Goal: Book appointment/travel/reservation

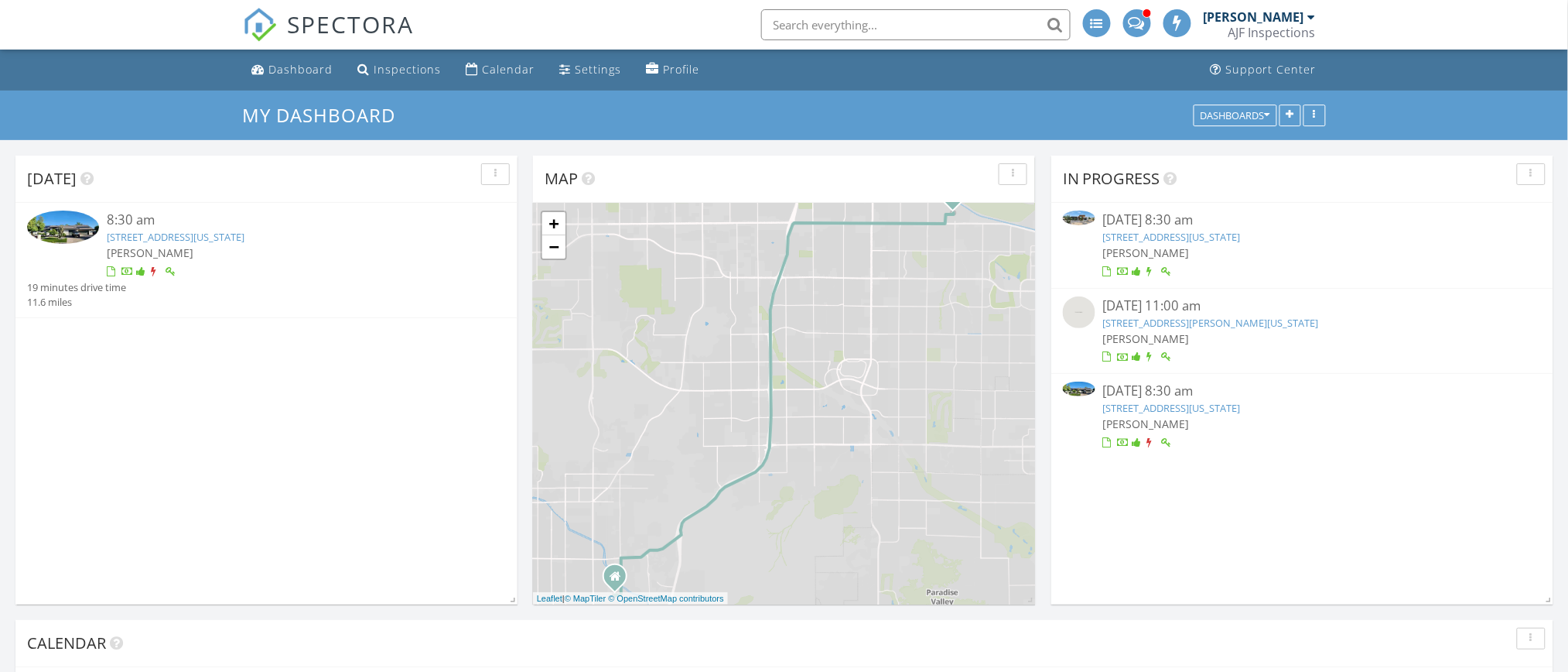
scroll to position [8, 8]
click at [303, 227] on div "8:30 am" at bounding box center [286, 220] width 359 height 20
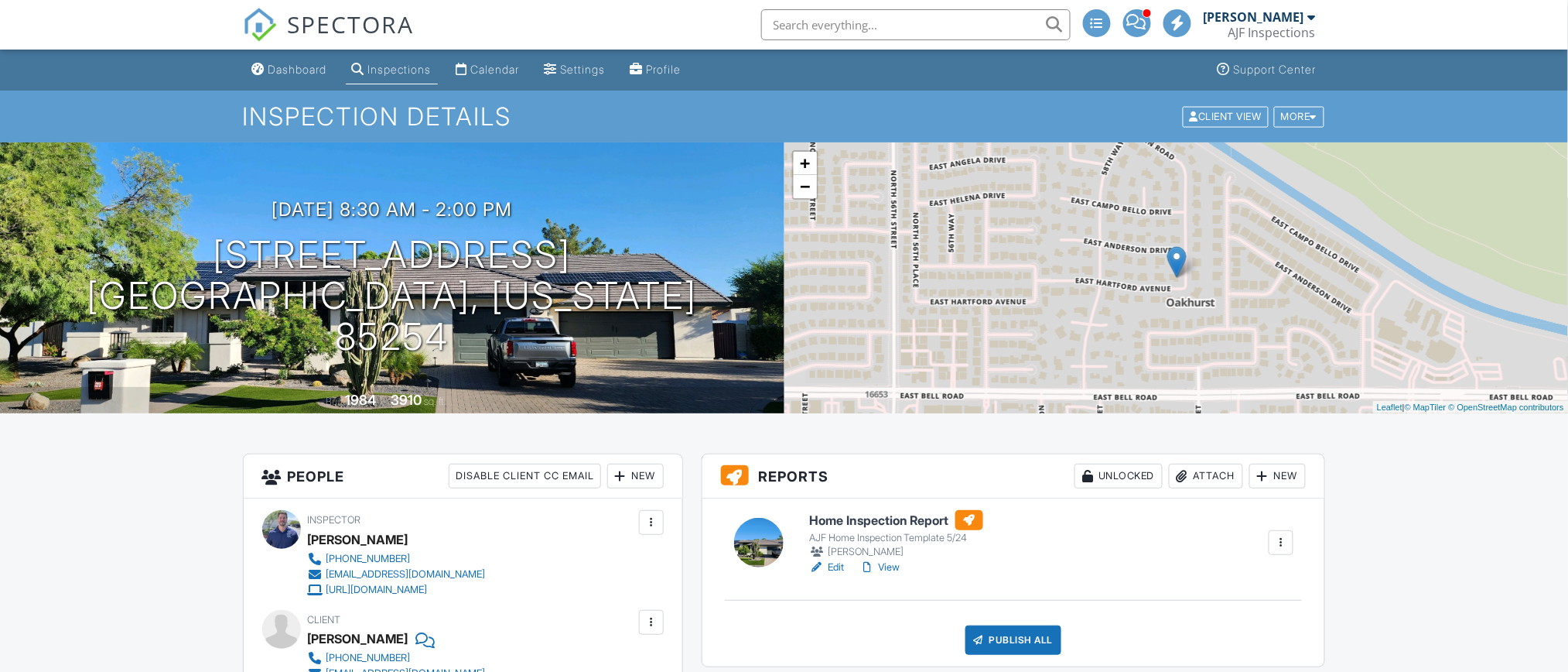
click at [897, 519] on h6 "Home Inspection Report" at bounding box center [896, 521] width 174 height 21
